Goal: Navigation & Orientation: Find specific page/section

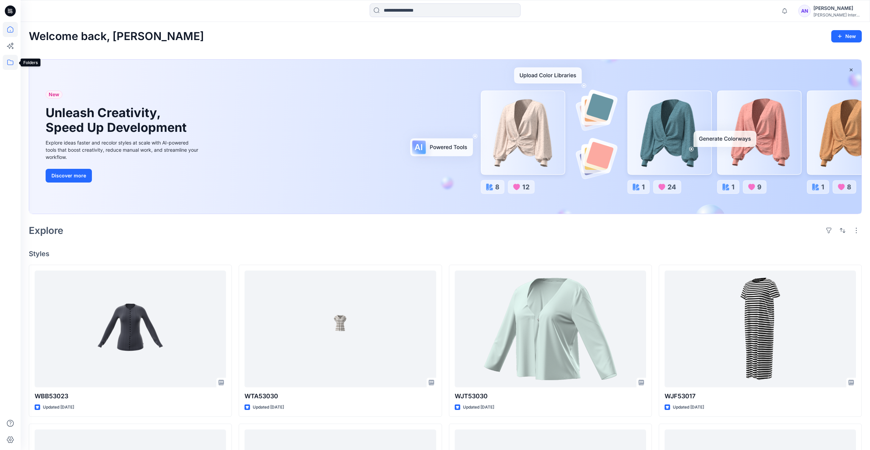
click at [14, 65] on icon at bounding box center [10, 62] width 15 height 15
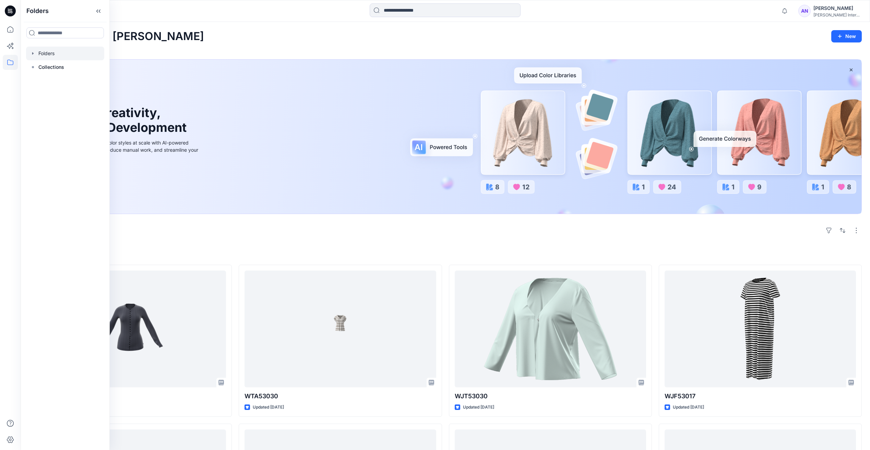
click at [62, 60] on div at bounding box center [65, 54] width 78 height 14
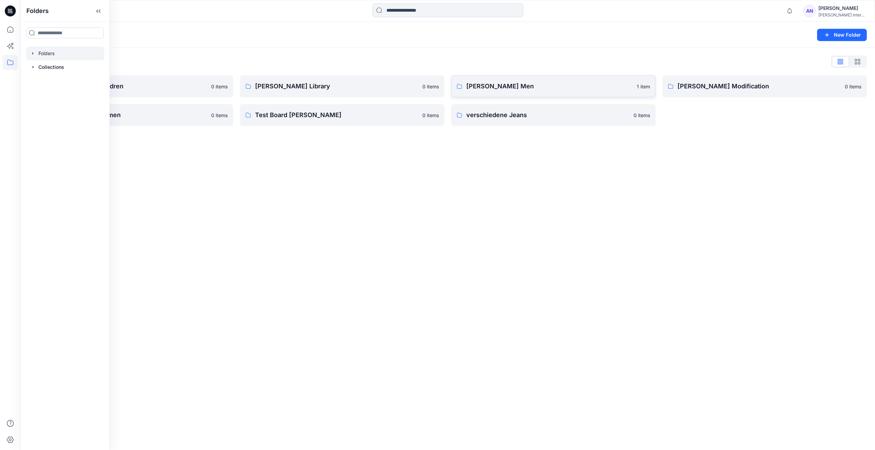
click at [572, 93] on link "[PERSON_NAME] Men 1 item" at bounding box center [553, 86] width 204 height 22
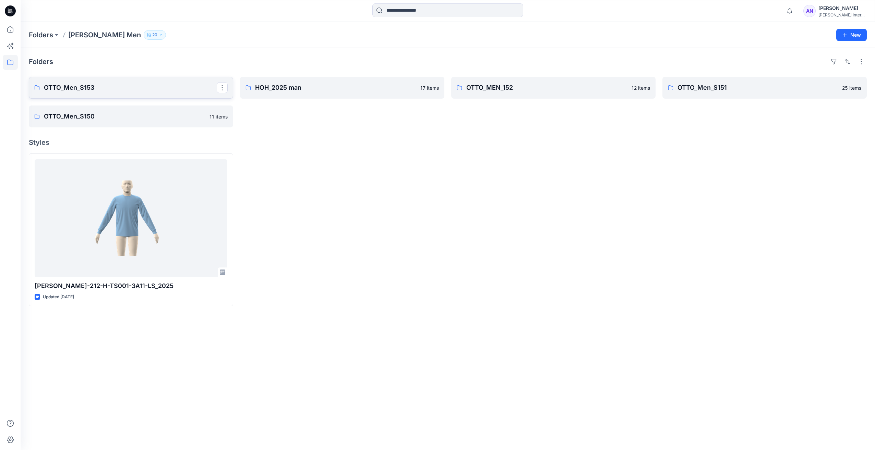
click at [97, 91] on p "OTTO_Men_S153" at bounding box center [130, 88] width 173 height 10
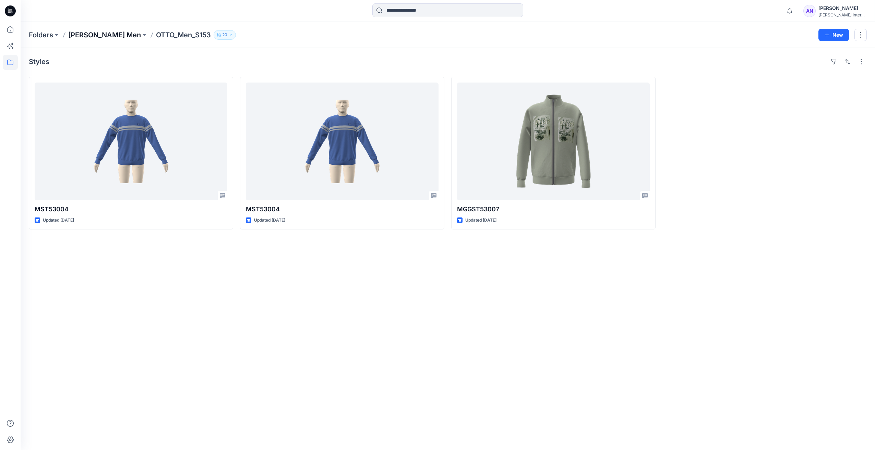
click at [94, 37] on p "[PERSON_NAME] Men" at bounding box center [104, 35] width 73 height 10
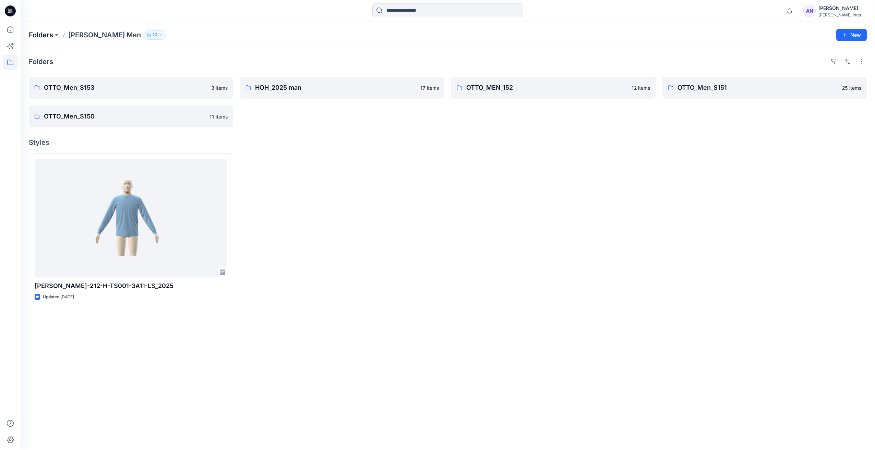
click at [39, 35] on p "Folders" at bounding box center [41, 35] width 24 height 10
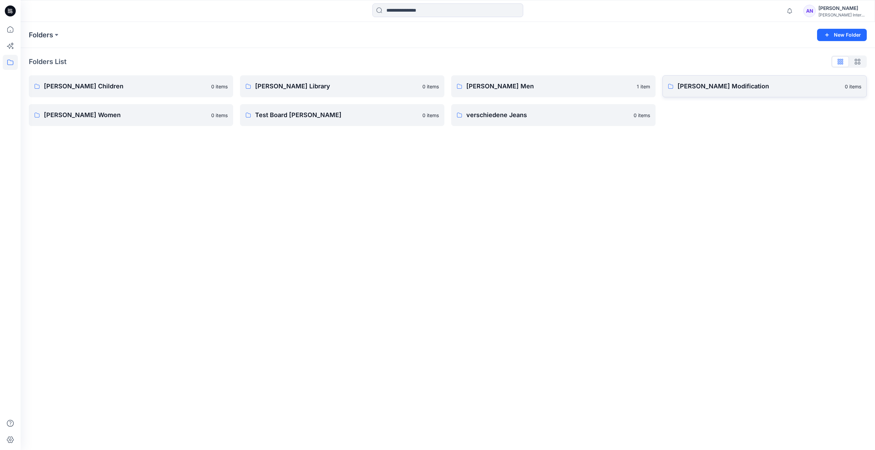
click at [712, 89] on p "[PERSON_NAME] Modification" at bounding box center [758, 87] width 163 height 10
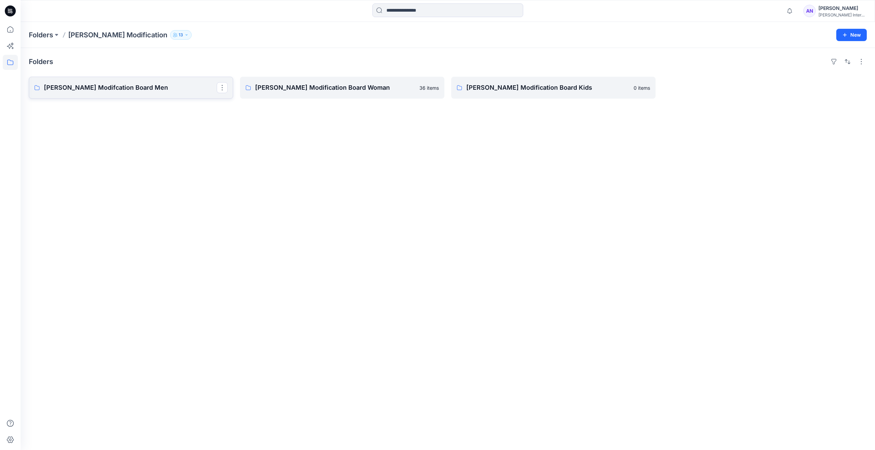
click at [102, 85] on p "[PERSON_NAME] Modifcation Board Men" at bounding box center [130, 88] width 173 height 10
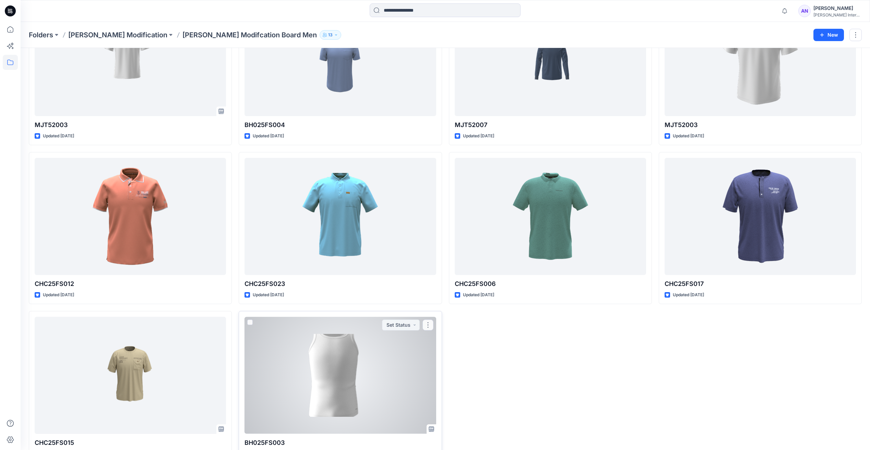
scroll to position [1059, 0]
